Goal: Navigation & Orientation: Find specific page/section

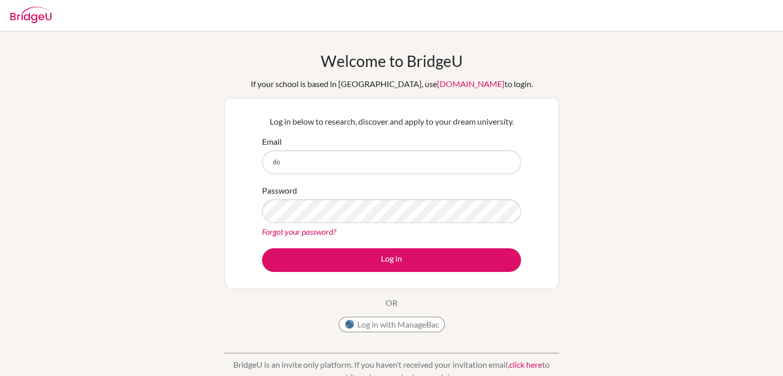
scroll to position [173, 0]
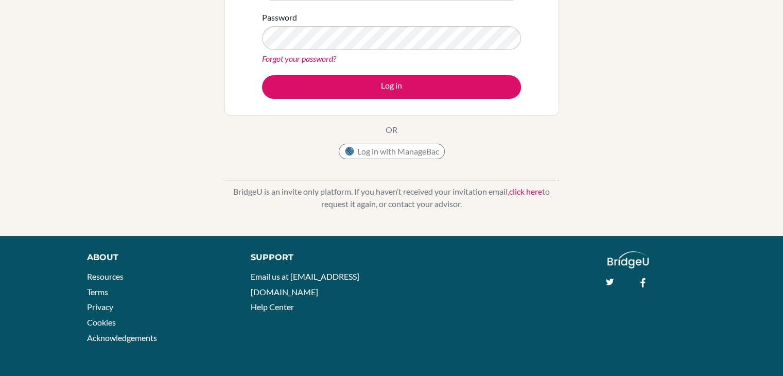
click at [362, 192] on p "BridgeU is an invite only platform. If you haven’t received your invitation ema…" at bounding box center [391, 197] width 335 height 25
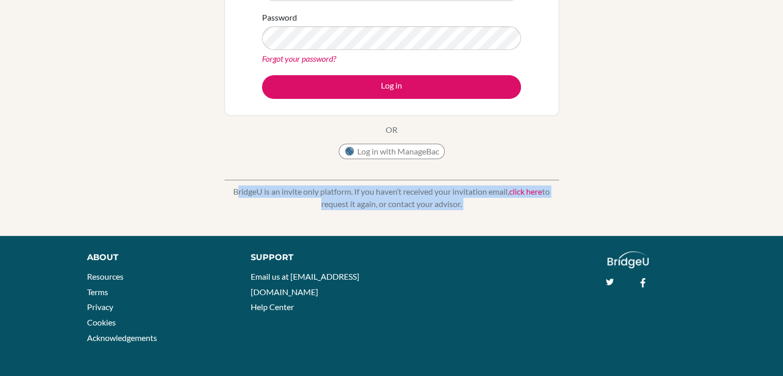
click at [362, 192] on p "BridgeU is an invite only platform. If you haven’t received your invitation ema…" at bounding box center [391, 197] width 335 height 25
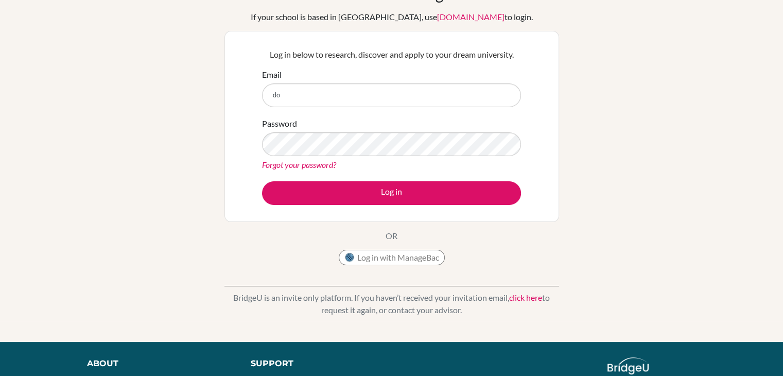
scroll to position [50, 0]
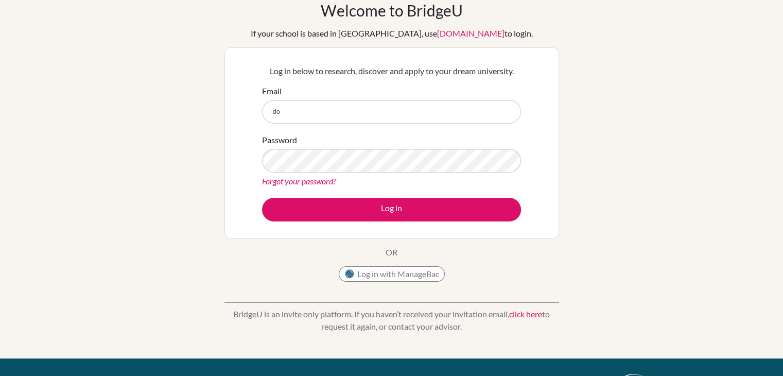
click at [365, 134] on div "Password Forgot your password?" at bounding box center [391, 161] width 259 height 54
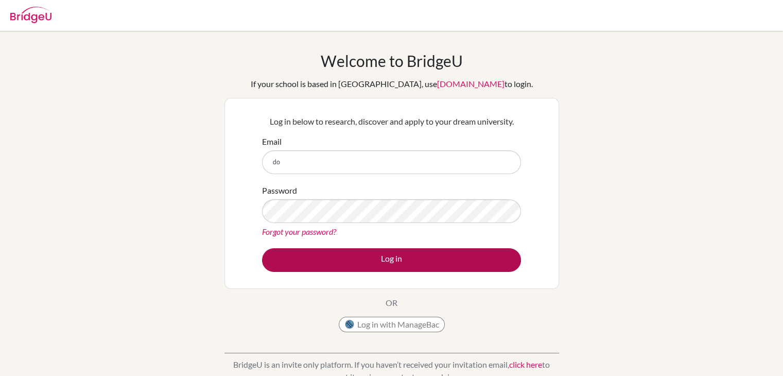
scroll to position [126, 0]
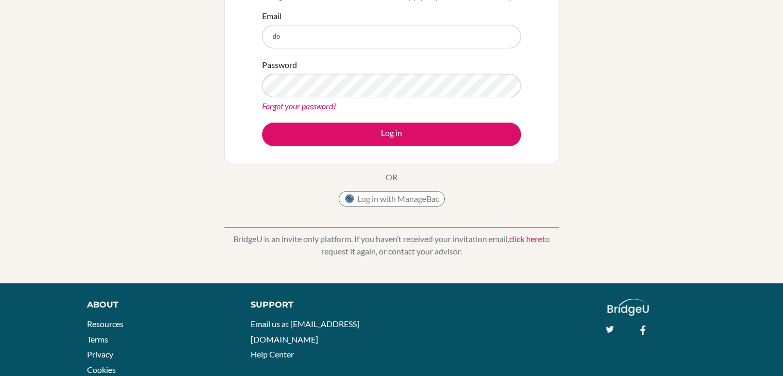
click at [336, 245] on p "BridgeU is an invite only platform. If you haven’t received your invitation ema…" at bounding box center [391, 245] width 335 height 25
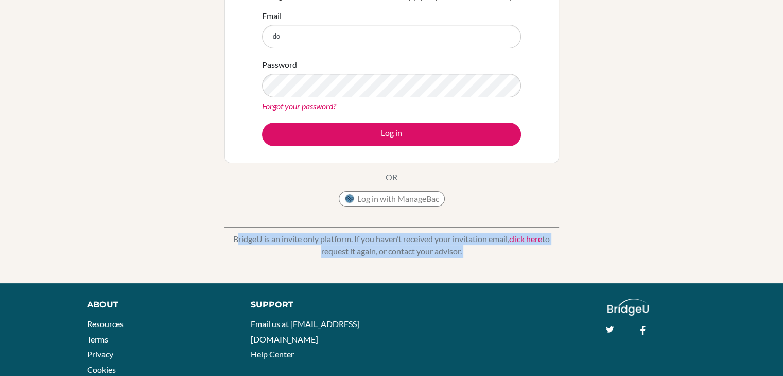
click at [336, 245] on p "BridgeU is an invite only platform. If you haven’t received your invitation ema…" at bounding box center [391, 245] width 335 height 25
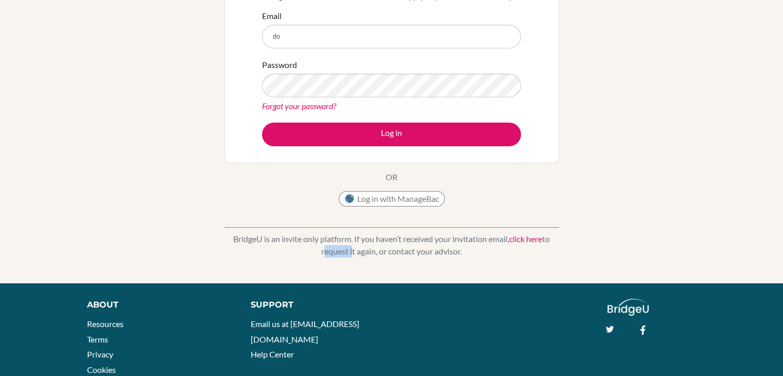
click at [336, 245] on p "BridgeU is an invite only platform. If you haven’t received your invitation ema…" at bounding box center [391, 245] width 335 height 25
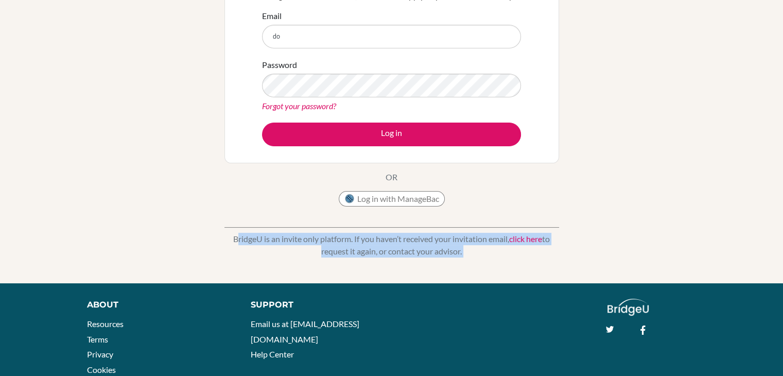
click at [336, 245] on p "BridgeU is an invite only platform. If you haven’t received your invitation ema…" at bounding box center [391, 245] width 335 height 25
